Goal: Transaction & Acquisition: Purchase product/service

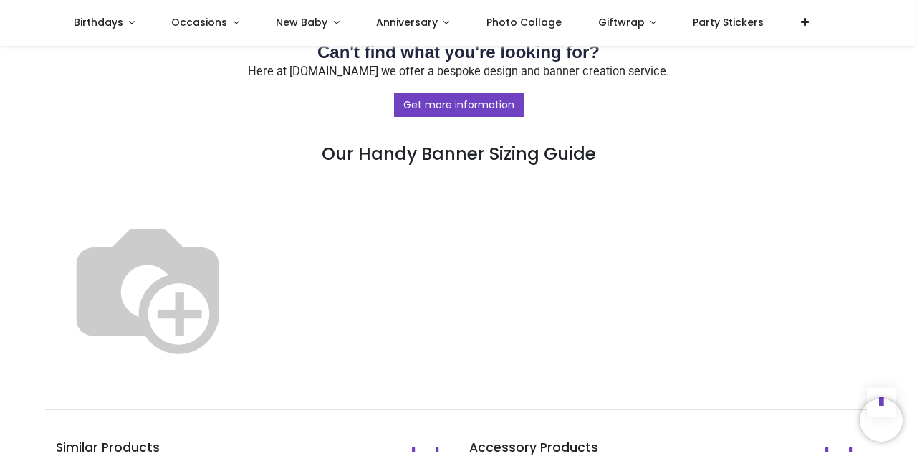
scroll to position [752, 0]
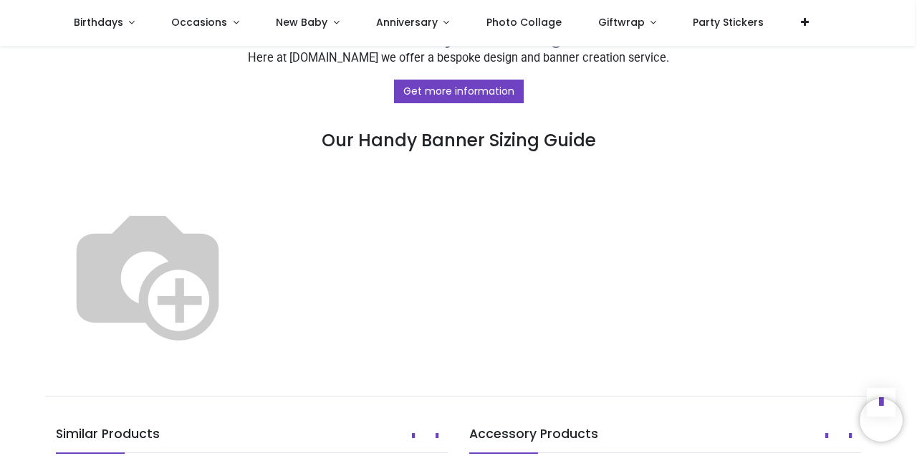
click at [239, 297] on img at bounding box center [147, 272] width 183 height 183
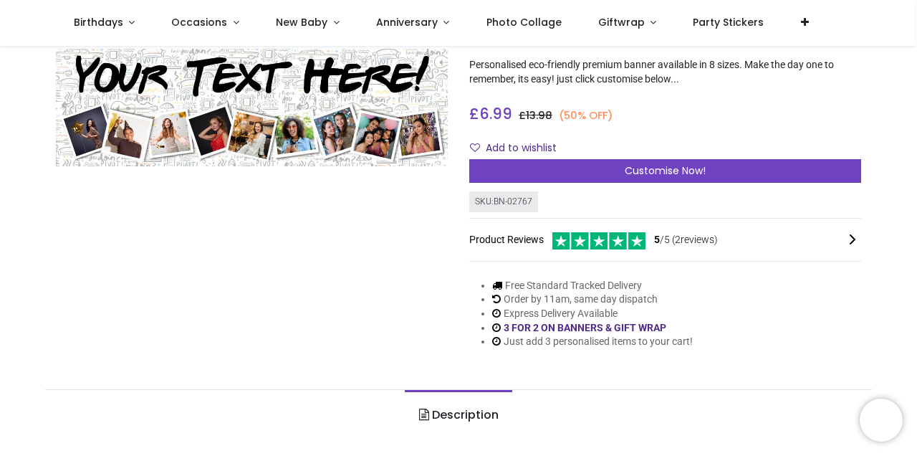
scroll to position [92, 0]
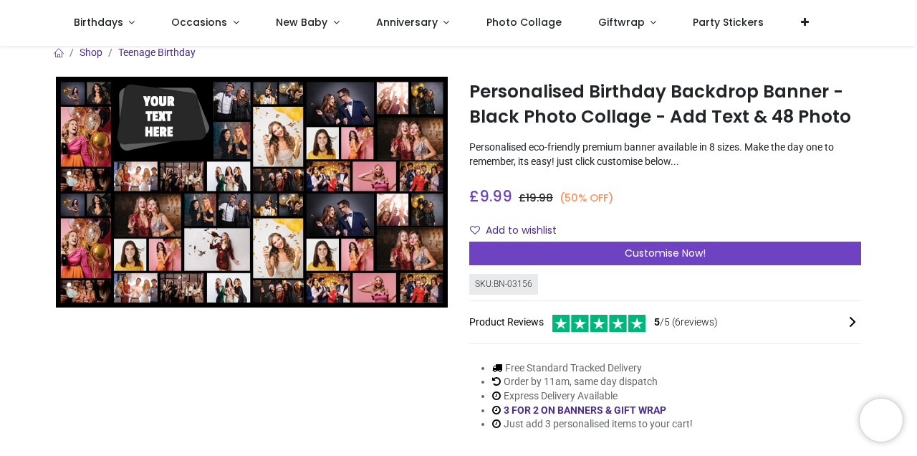
scroll to position [21, 0]
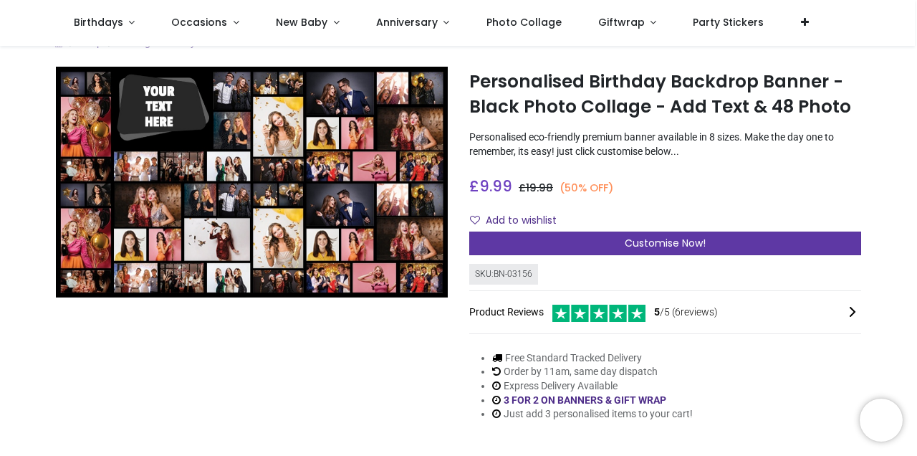
click at [523, 250] on div "Customise Now!" at bounding box center [665, 243] width 392 height 24
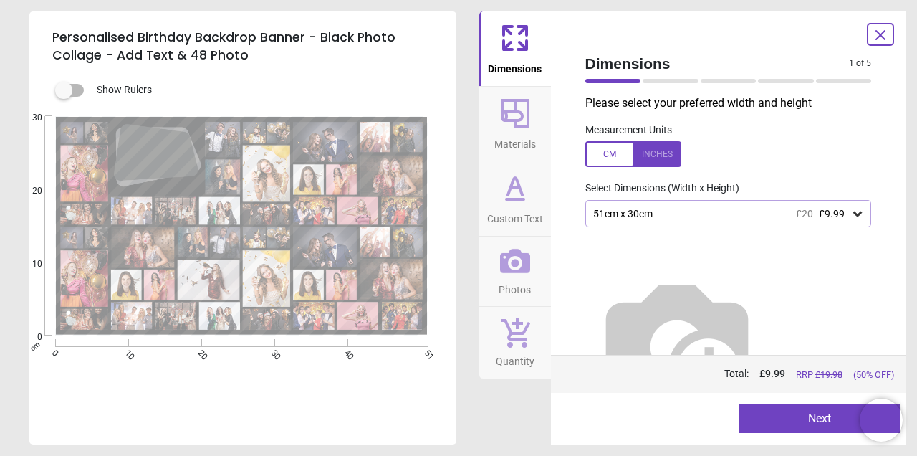
click at [855, 212] on icon at bounding box center [857, 213] width 9 height 5
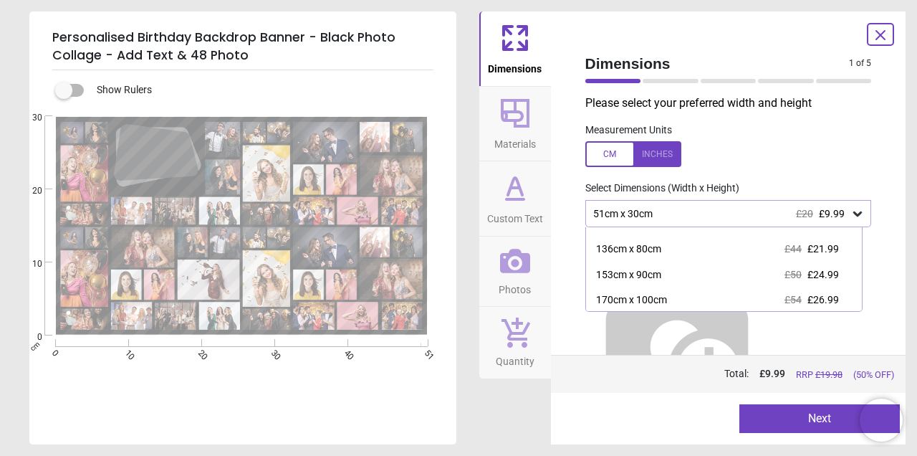
scroll to position [117, 0]
click at [853, 215] on icon at bounding box center [857, 213] width 9 height 5
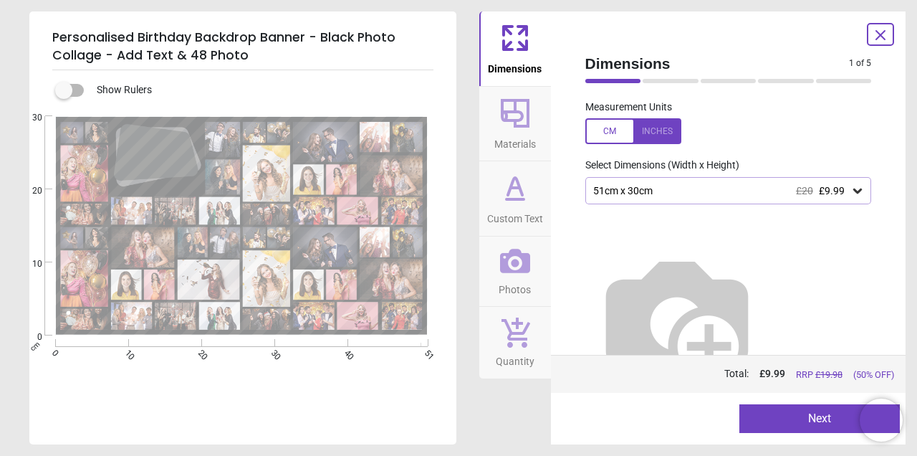
scroll to position [22, 0]
click at [652, 132] on div at bounding box center [633, 132] width 96 height 26
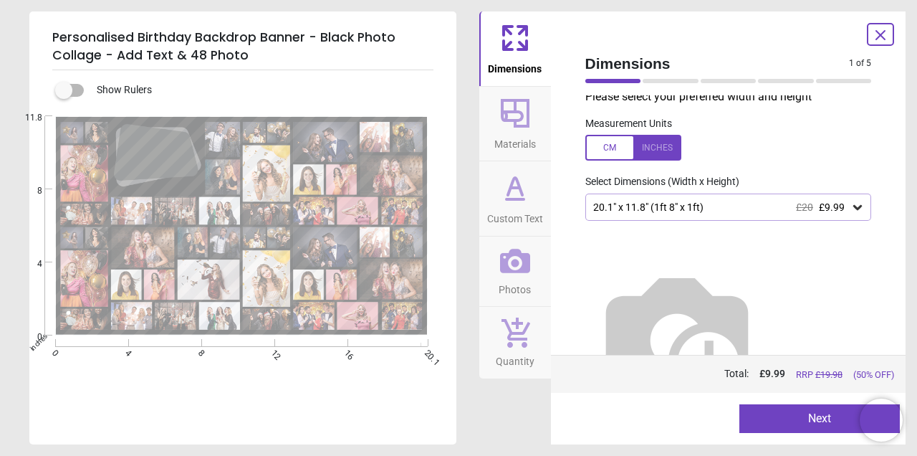
scroll to position [0, 0]
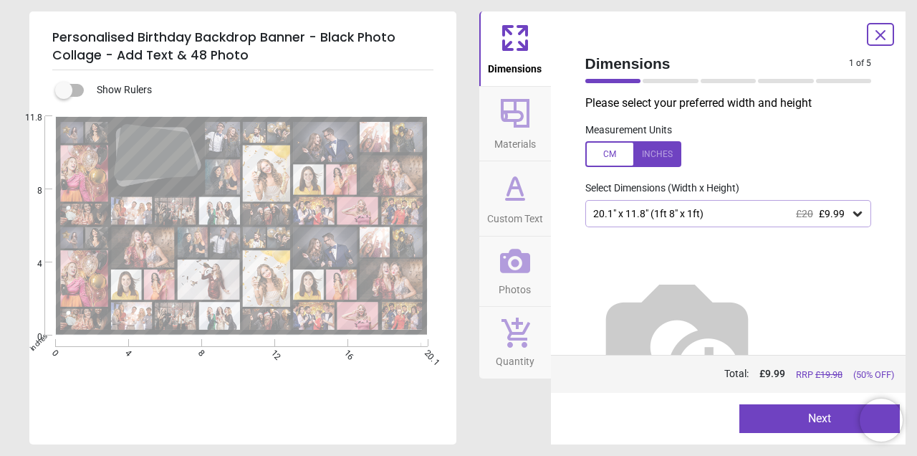
click at [852, 216] on icon at bounding box center [857, 213] width 14 height 14
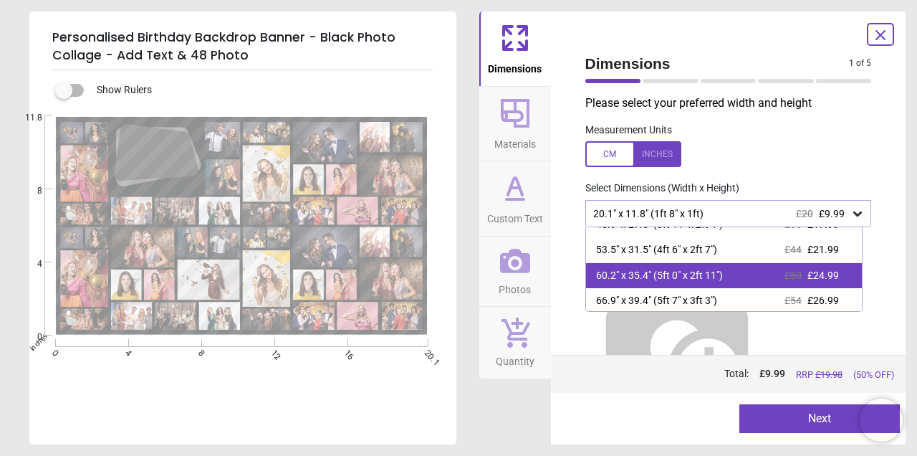
scroll to position [117, 0]
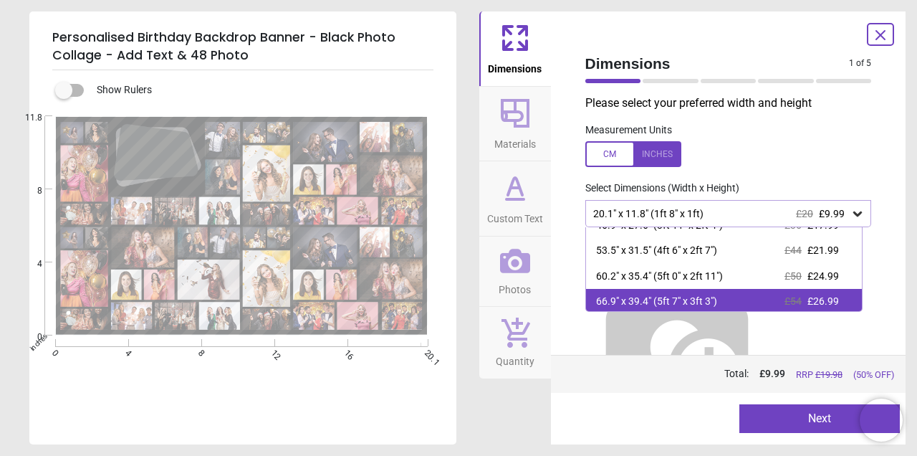
click at [814, 296] on span "£26.99" at bounding box center [823, 300] width 32 height 11
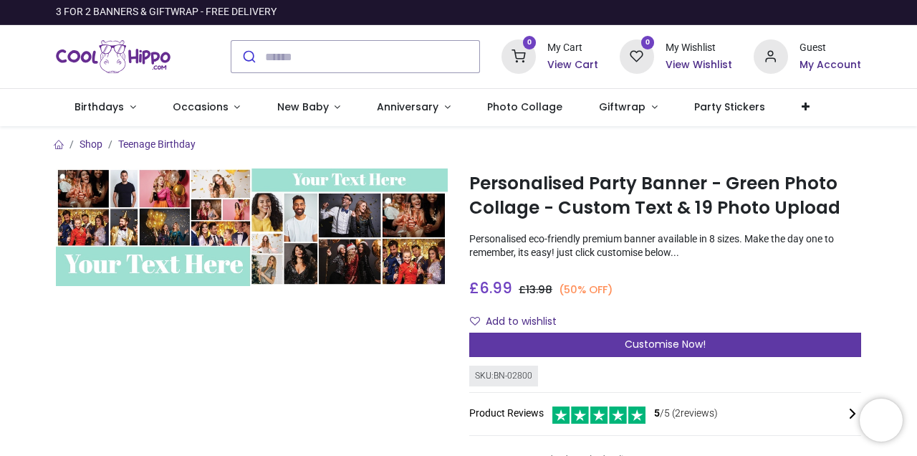
click at [562, 340] on div "Customise Now!" at bounding box center [665, 344] width 392 height 24
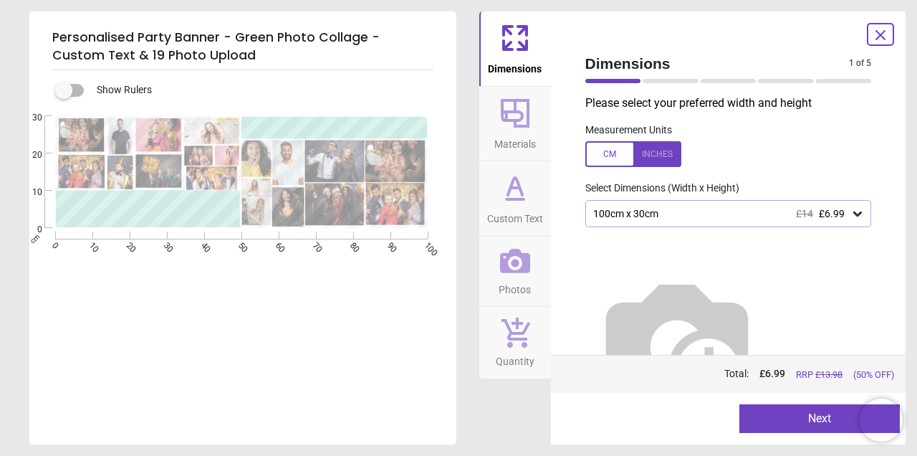
click at [651, 153] on div at bounding box center [633, 154] width 96 height 26
click at [854, 212] on icon at bounding box center [857, 213] width 9 height 5
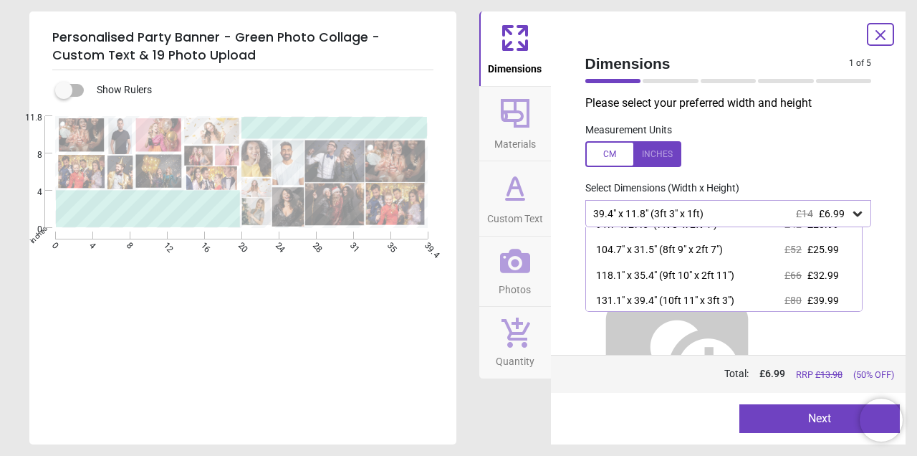
scroll to position [117, 0]
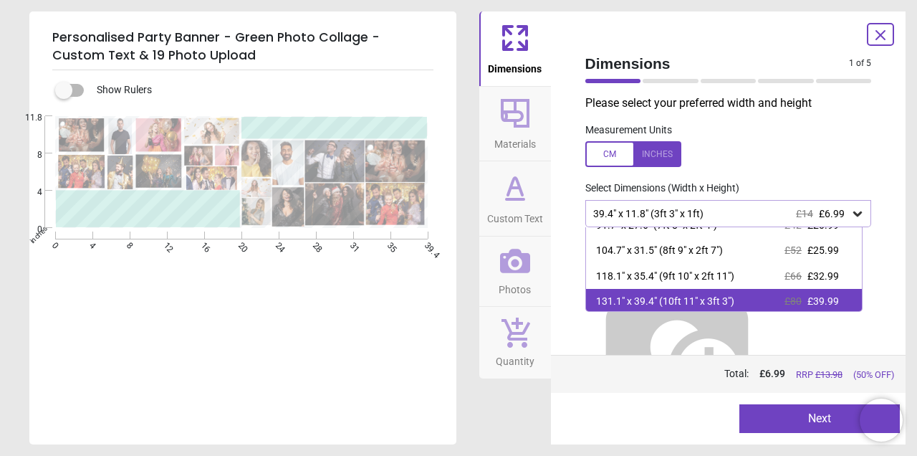
click at [744, 301] on div "131.1" x 39.4" (10ft 11" x 3ft 3") £80 £39.99" at bounding box center [724, 302] width 276 height 26
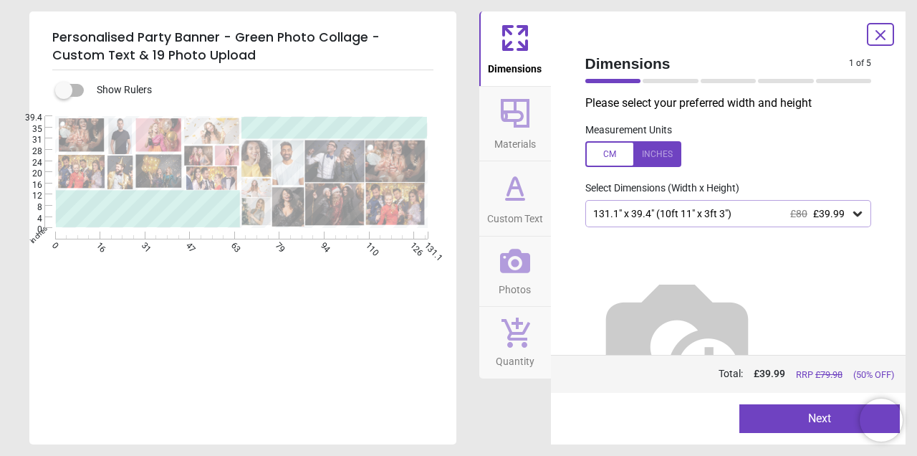
scroll to position [15, 0]
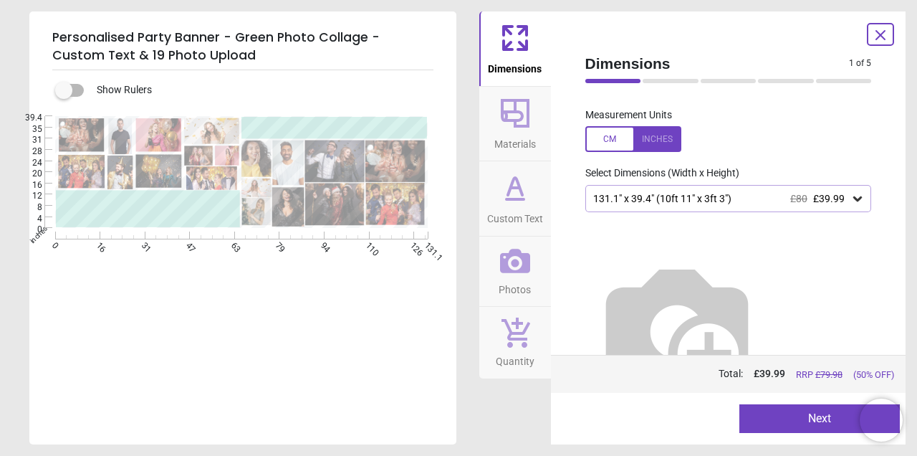
click at [515, 262] on icon at bounding box center [515, 261] width 30 height 24
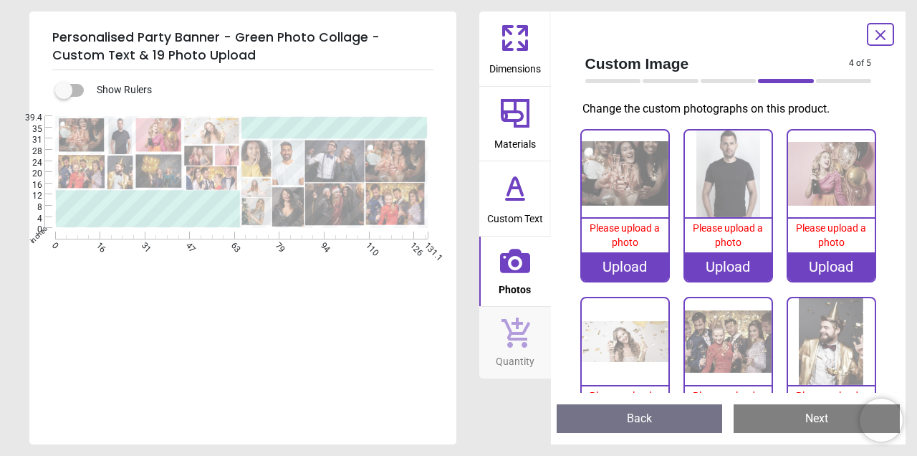
scroll to position [0, 0]
click at [628, 267] on div "Upload" at bounding box center [625, 266] width 87 height 29
click at [598, 80] on div at bounding box center [613, 81] width 56 height 4
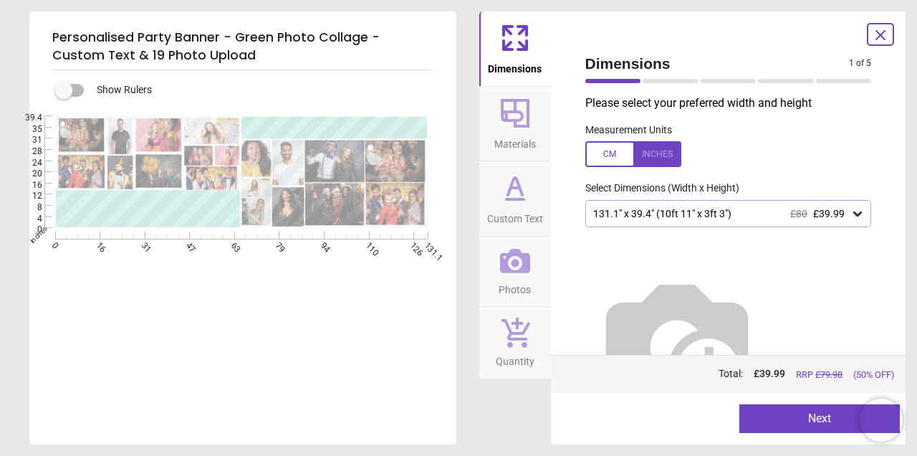
click at [658, 81] on div at bounding box center [670, 81] width 56 height 4
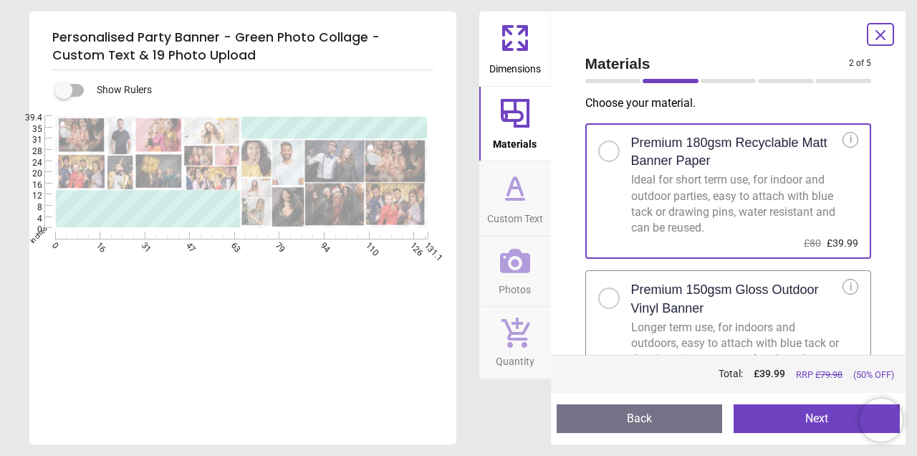
click at [736, 80] on div at bounding box center [729, 81] width 56 height 4
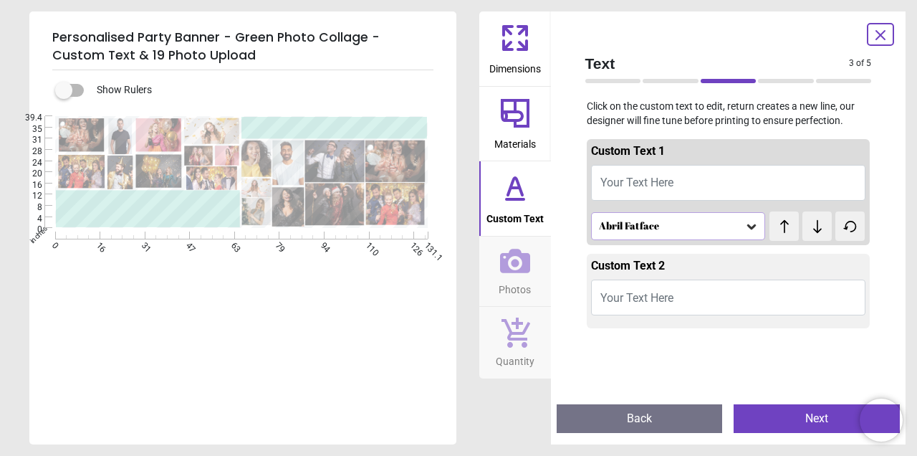
click at [777, 82] on div at bounding box center [786, 81] width 56 height 4
click at [781, 79] on div at bounding box center [786, 81] width 56 height 4
click at [838, 82] on div at bounding box center [844, 81] width 56 height 4
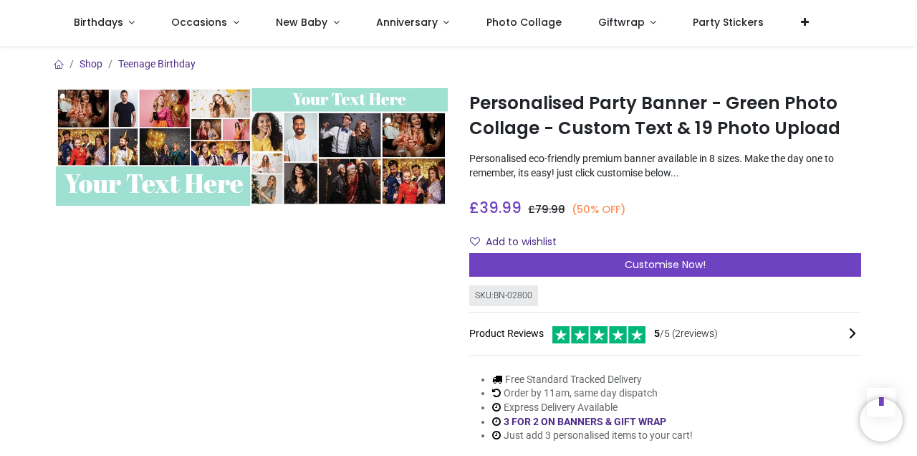
scroll to position [1459, 0]
